Goal: Information Seeking & Learning: Check status

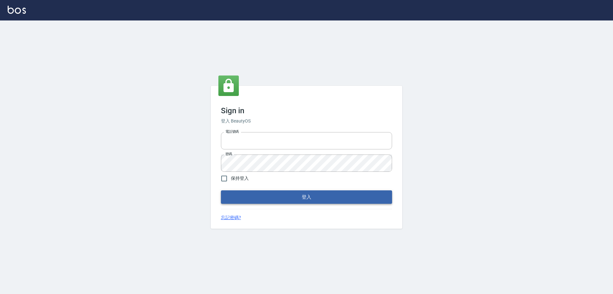
type input "27222158"
click at [276, 199] on button "登入" at bounding box center [306, 196] width 171 height 13
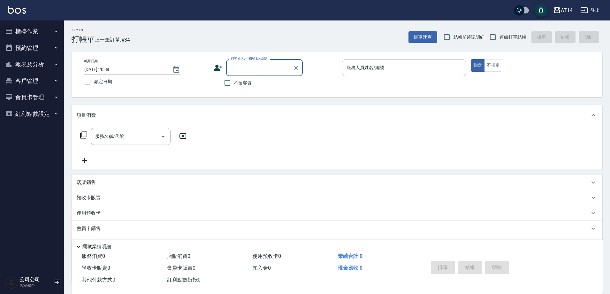
click at [55, 60] on button "報表及分析" at bounding box center [32, 64] width 59 height 17
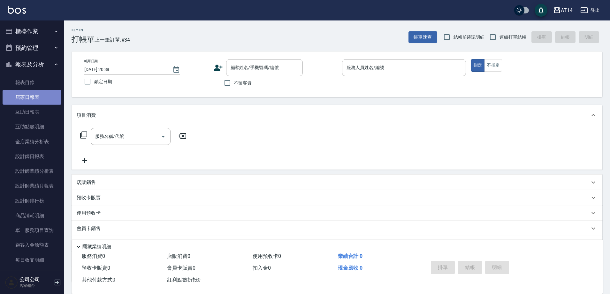
click at [52, 92] on link "店家日報表" at bounding box center [32, 97] width 59 height 15
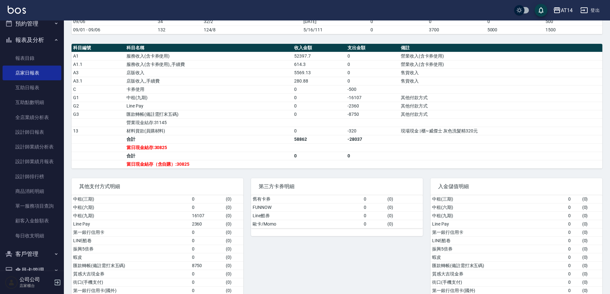
scroll to position [192, 0]
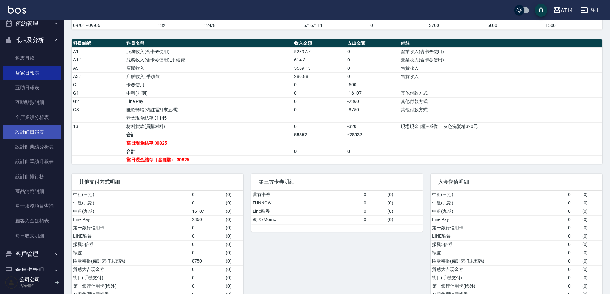
click at [43, 126] on link "設計師日報表" at bounding box center [32, 132] width 59 height 15
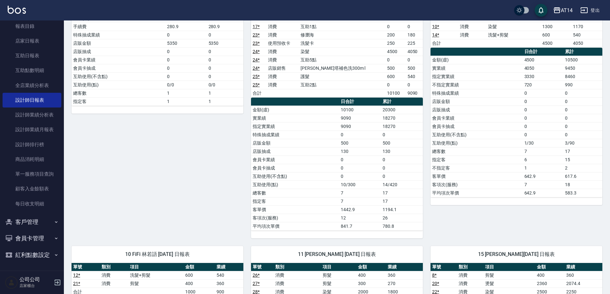
scroll to position [96, 0]
